Goal: Check status: Check status

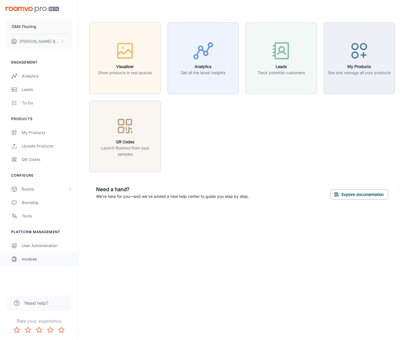
click at [35, 260] on div "Invoices" at bounding box center [47, 259] width 51 height 6
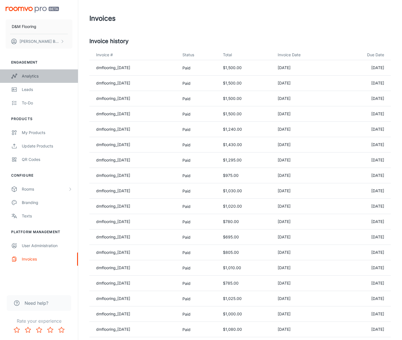
click at [29, 76] on div "Analytics" at bounding box center [47, 76] width 51 height 6
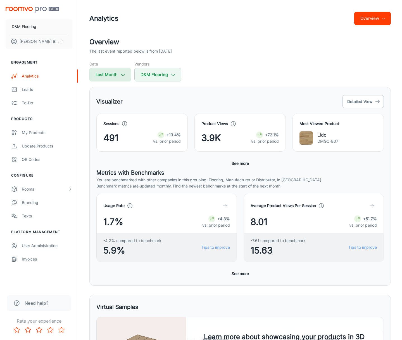
click at [102, 79] on button "Last Month" at bounding box center [110, 74] width 42 height 13
select select "7"
select select "2025"
select select "7"
select select "2025"
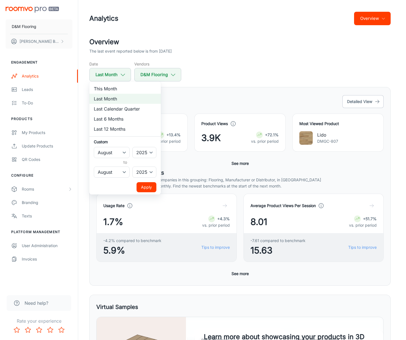
click at [107, 91] on li "This Month" at bounding box center [125, 89] width 72 height 10
select select "8"
click at [143, 185] on button "Apply" at bounding box center [147, 187] width 20 height 10
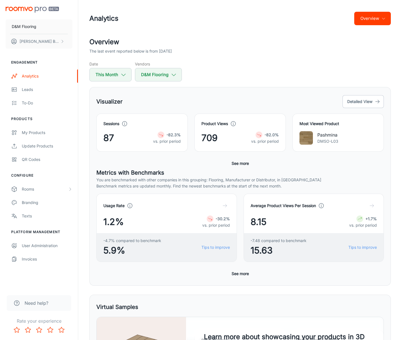
click at [134, 162] on div "Sessions 87 -82.3% vs. prior period Product Views 709 -82.0% vs. prior period M…" at bounding box center [240, 140] width 288 height 55
